Goal: Transaction & Acquisition: Purchase product/service

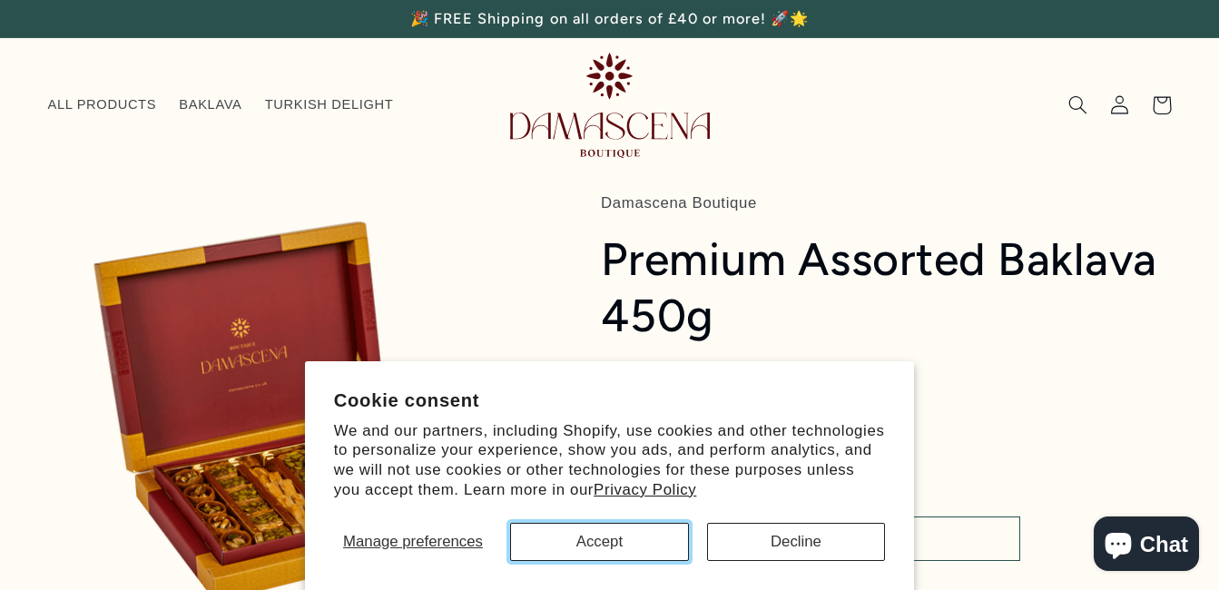
click at [644, 527] on button "Accept" at bounding box center [599, 542] width 179 height 38
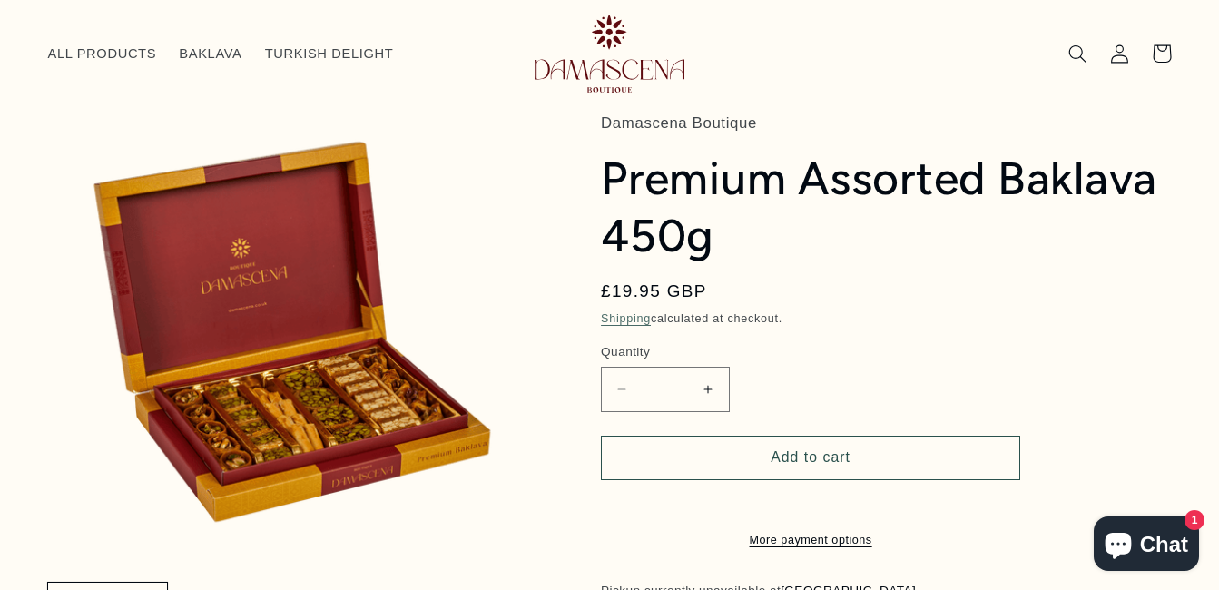
scroll to position [52, 0]
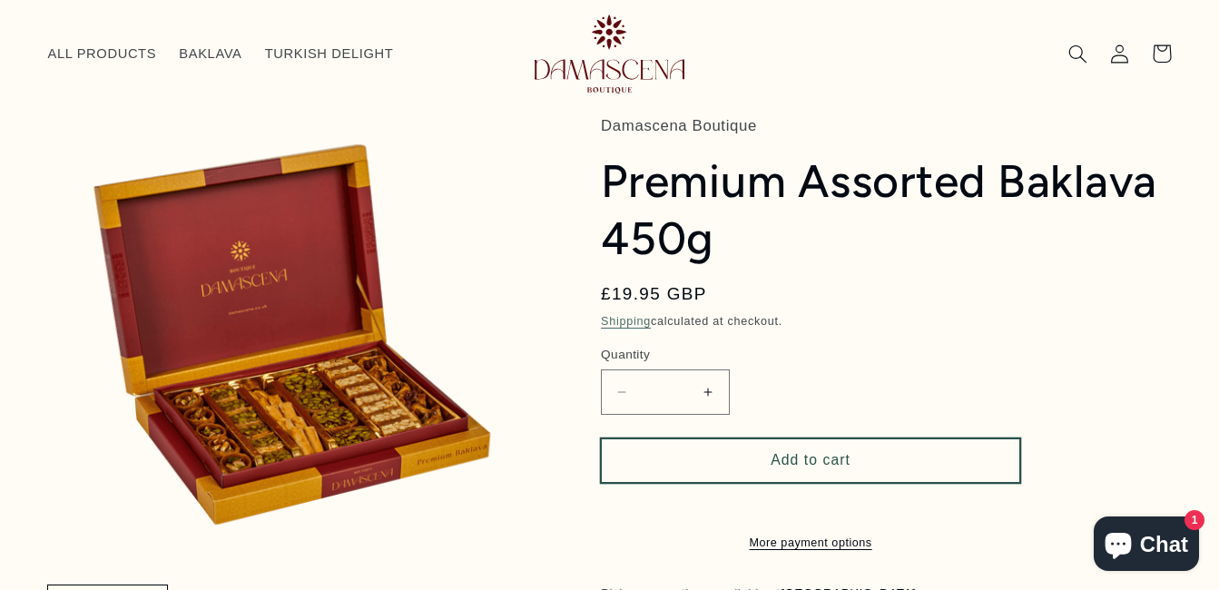
click at [778, 463] on button "Add to cart" at bounding box center [810, 460] width 419 height 44
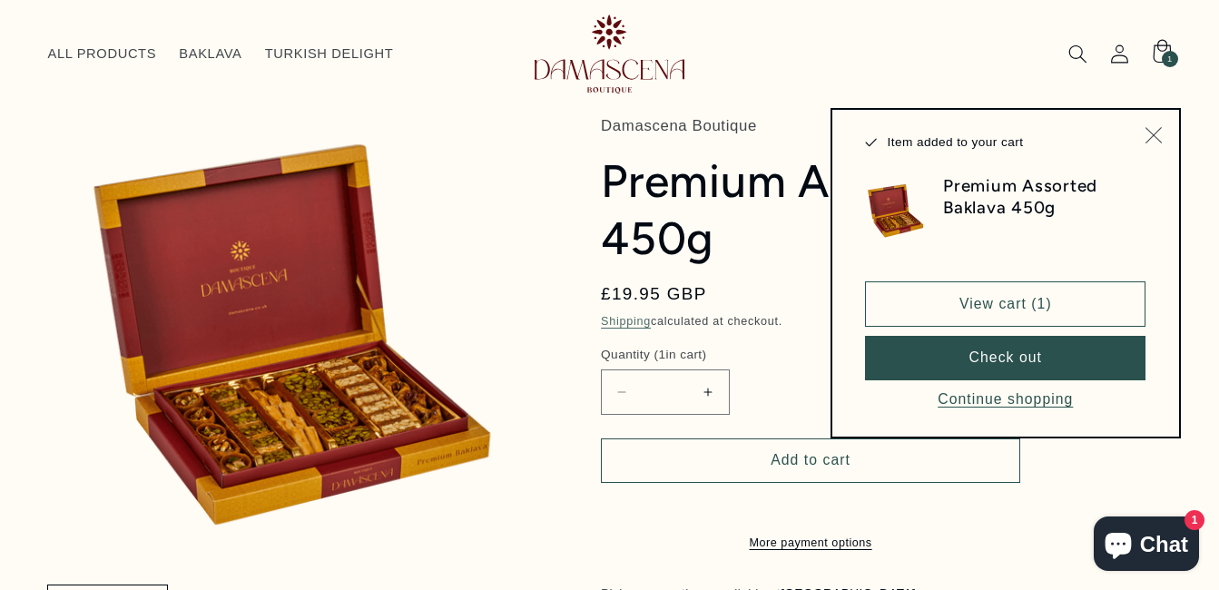
click at [1151, 129] on icon "Close" at bounding box center [1152, 134] width 17 height 17
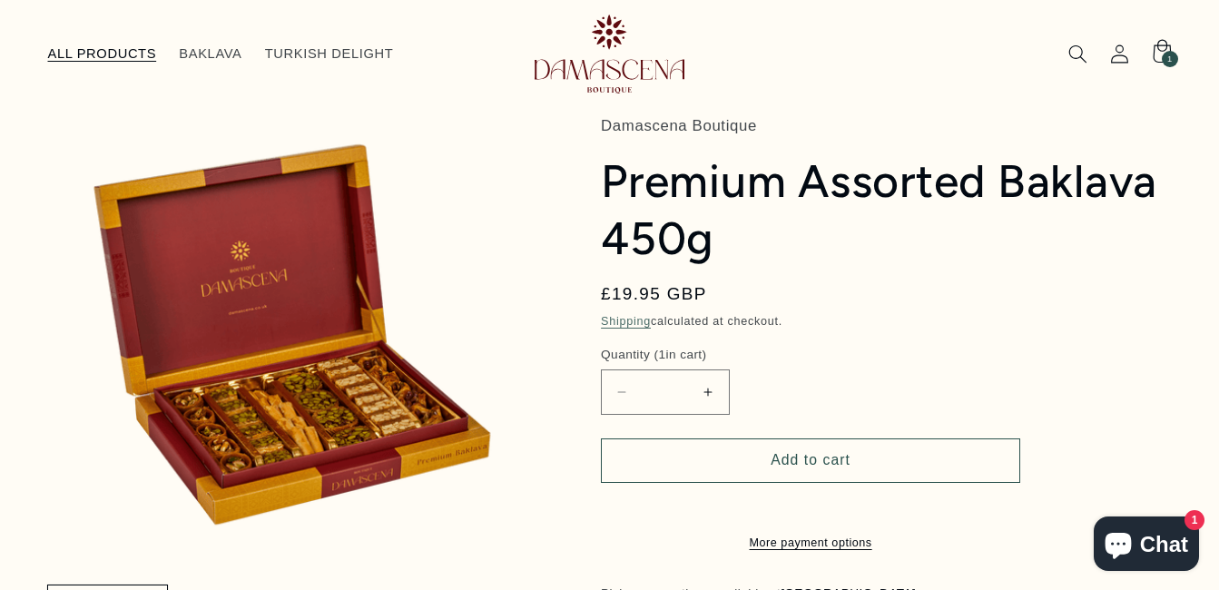
click at [110, 52] on span "ALL PRODUCTS" at bounding box center [102, 53] width 109 height 17
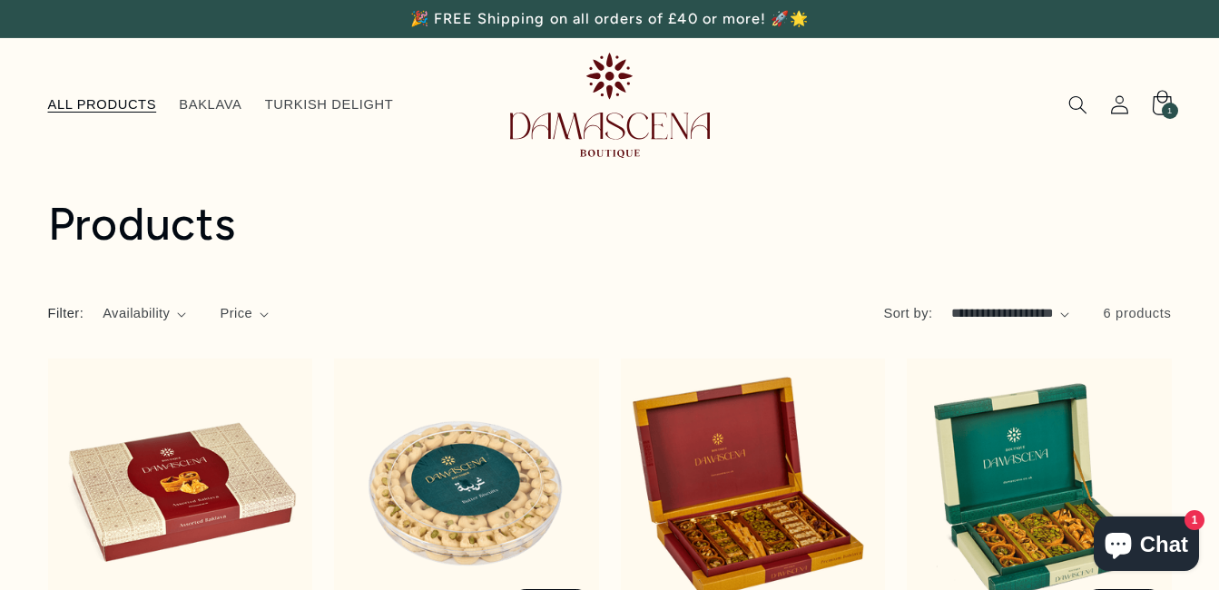
click at [1169, 106] on span "1" at bounding box center [1169, 111] width 5 height 16
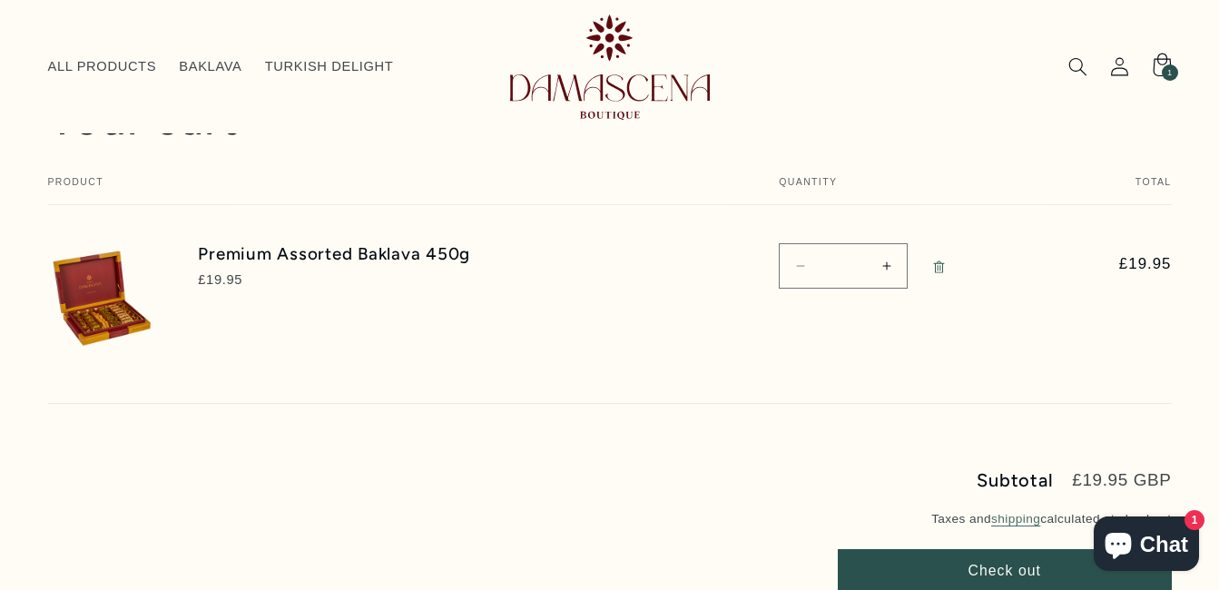
scroll to position [159, 0]
click at [950, 559] on button "Check out" at bounding box center [1005, 570] width 334 height 44
